Goal: Check status

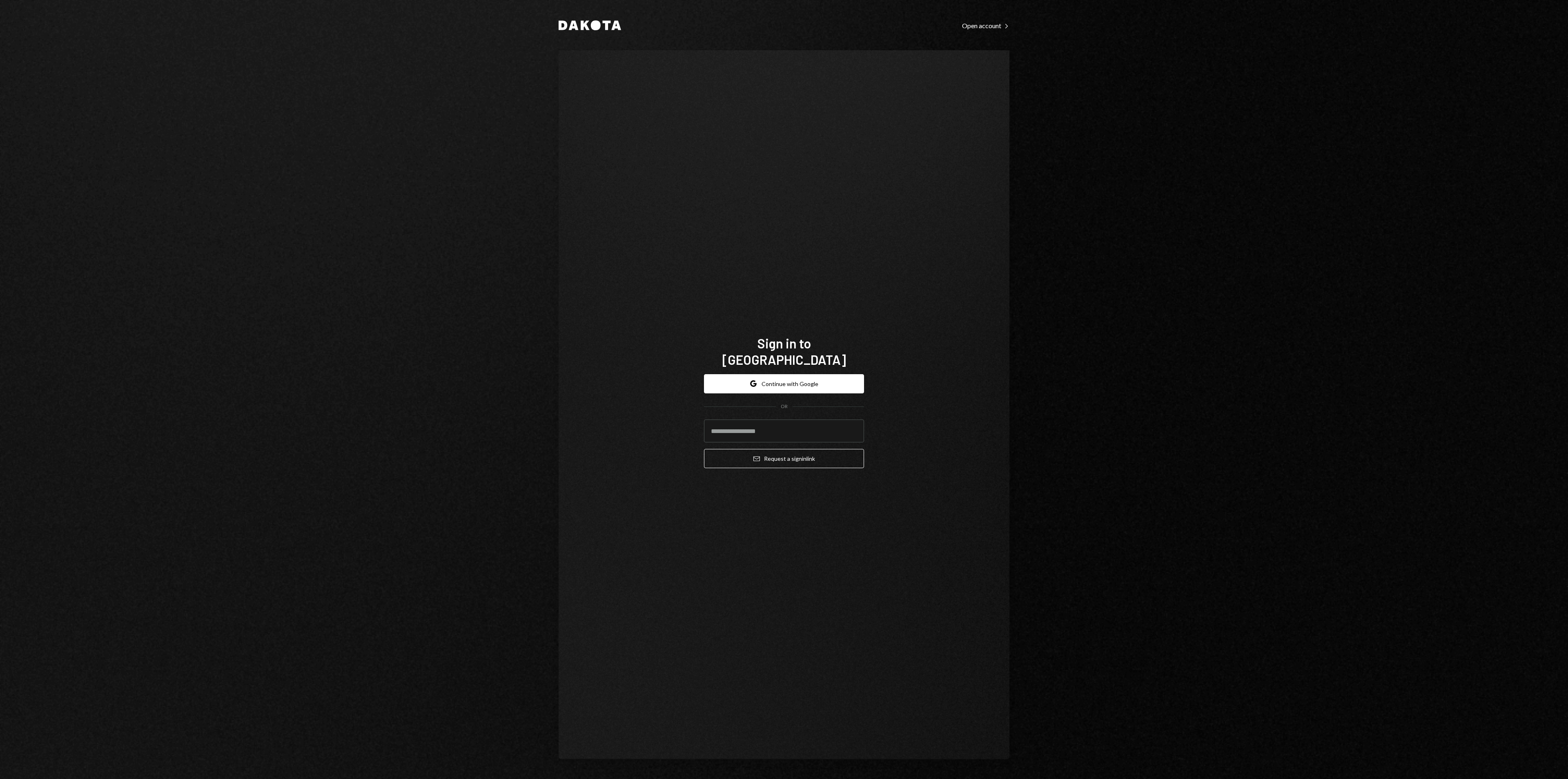
type input "**********"
click at [811, 456] on button "Email Request a sign in link" at bounding box center [784, 459] width 160 height 19
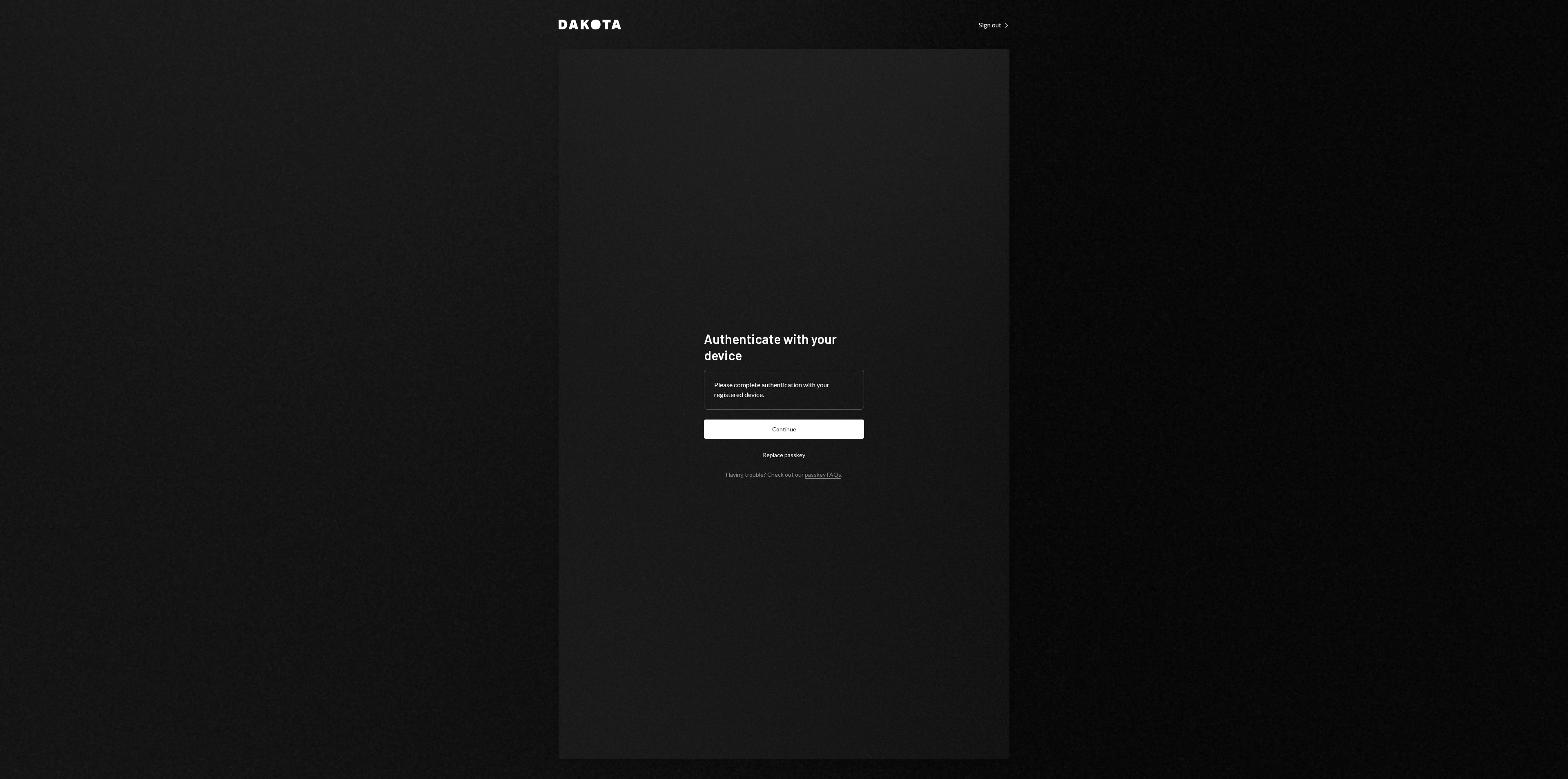
drag, startPoint x: 803, startPoint y: 426, endPoint x: 439, endPoint y: -74, distance: 618.5
click at [439, 0] on html "Dakota Sign out Right Caret Authenticate with your device Please complete authe…" at bounding box center [784, 389] width 1568 height 779
click at [733, 424] on button "Continue" at bounding box center [784, 429] width 160 height 19
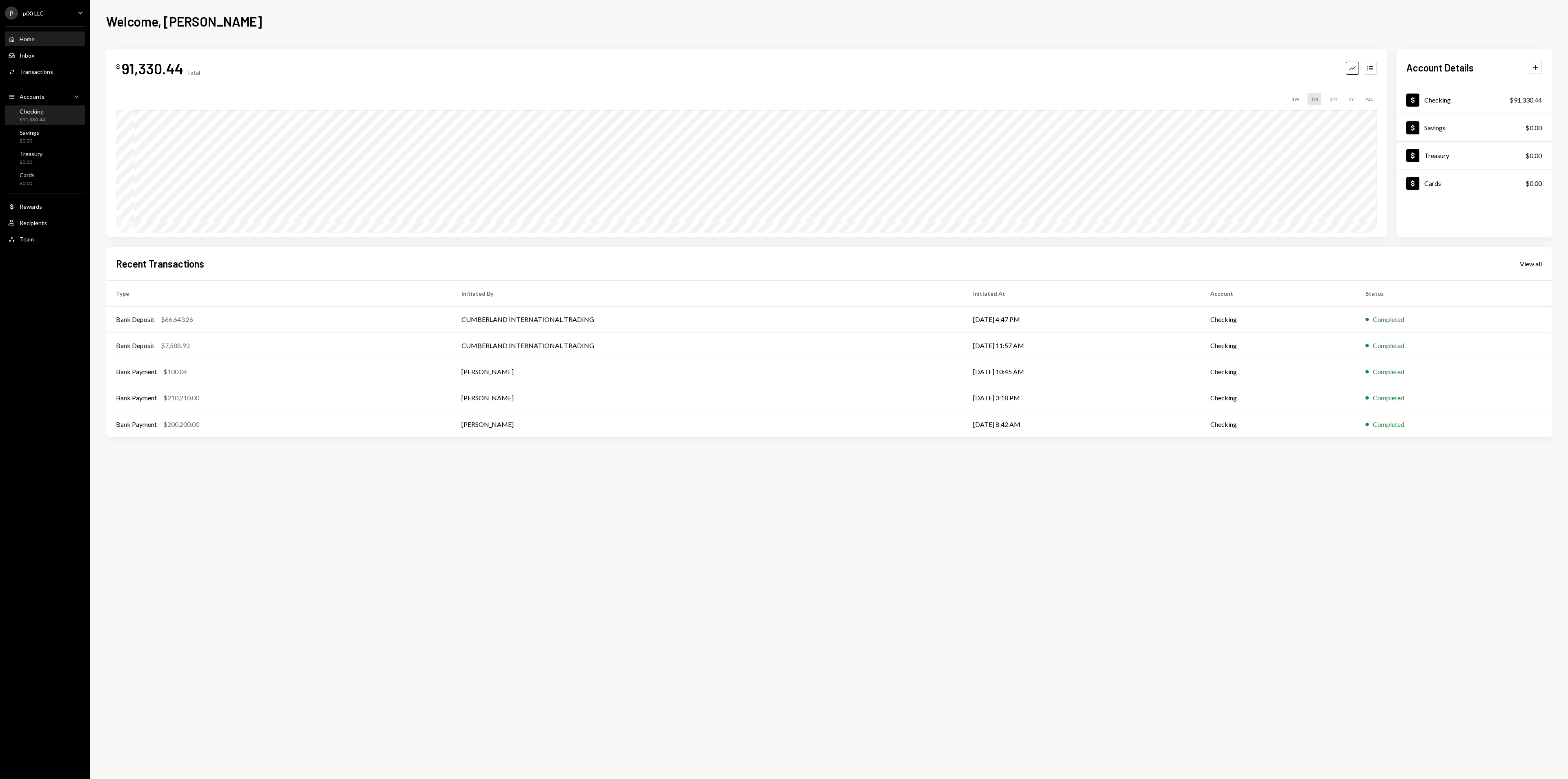
click at [40, 113] on div "Checking" at bounding box center [32, 111] width 26 height 7
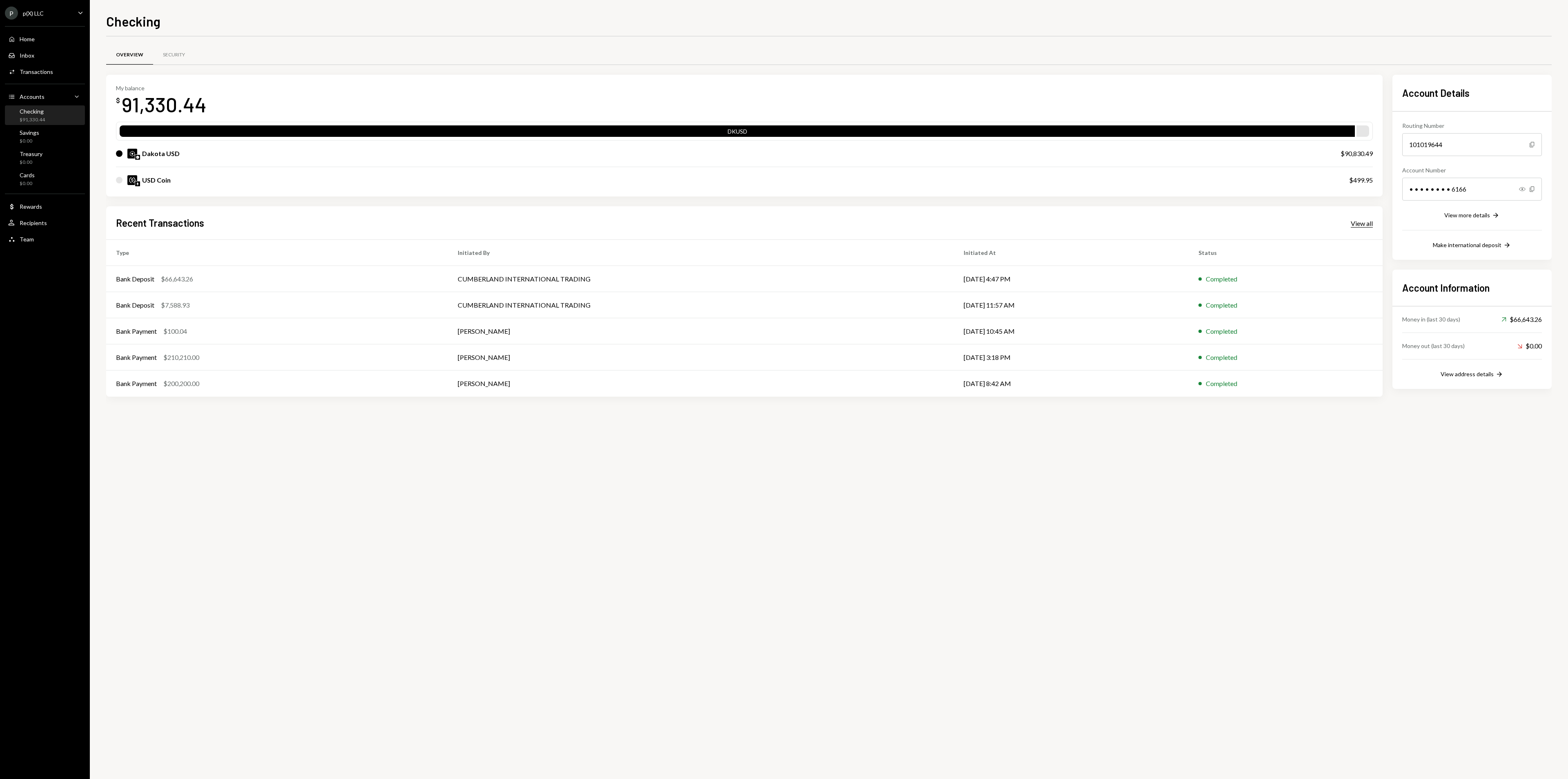
click at [1363, 222] on div "View all" at bounding box center [1362, 223] width 22 height 8
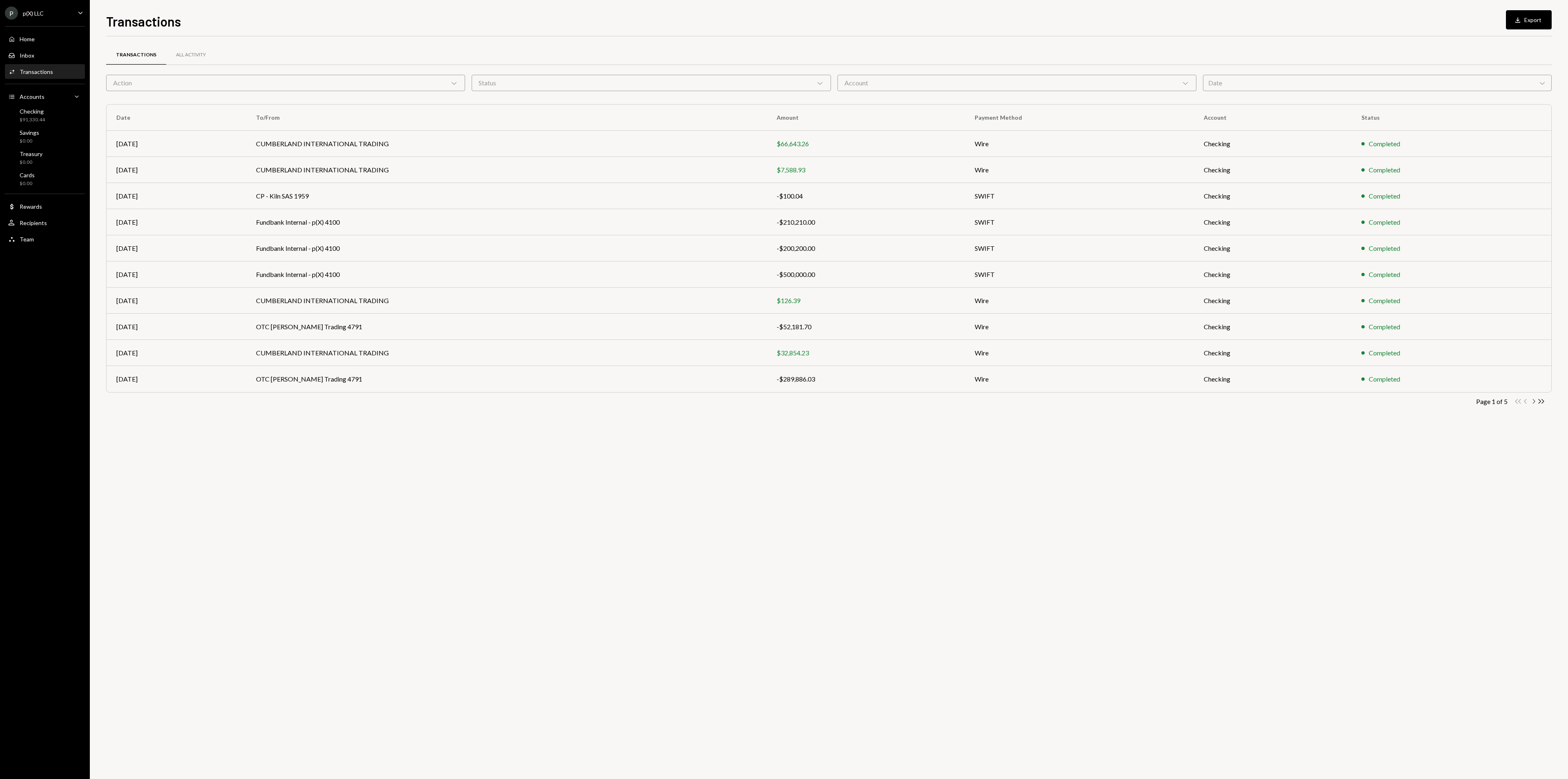
click at [1534, 403] on icon "Chevron Right" at bounding box center [1533, 401] width 8 height 8
click at [1534, 405] on icon "Chevron Right" at bounding box center [1533, 401] width 8 height 8
click at [297, 325] on td "Deposit from 0x82B3...f06Ee6" at bounding box center [498, 326] width 516 height 26
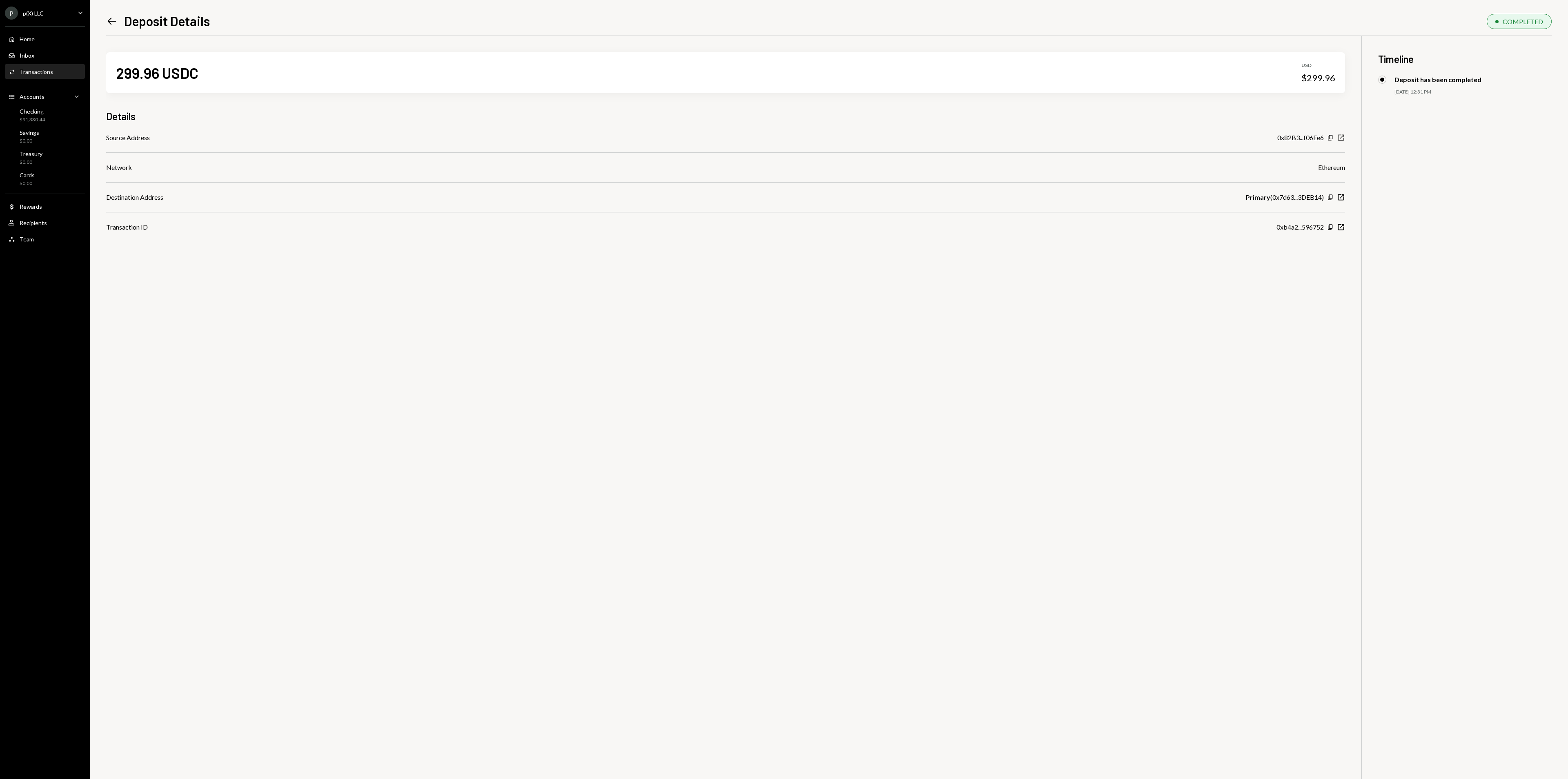
click at [1343, 135] on icon "New Window" at bounding box center [1340, 137] width 8 height 8
